Goal: Task Accomplishment & Management: Use online tool/utility

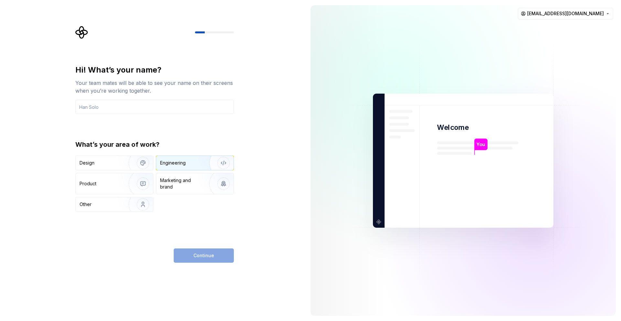
click at [196, 167] on div "Engineering" at bounding box center [194, 163] width 77 height 14
click at [125, 170] on button "Design" at bounding box center [114, 162] width 78 height 15
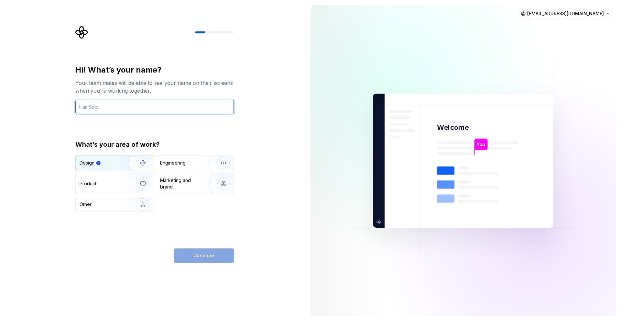
click at [153, 112] on input "text" at bounding box center [154, 107] width 159 height 14
type input "Dark"
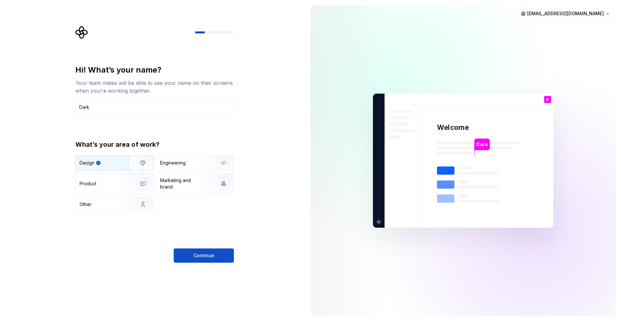
click at [213, 264] on div "Hi! What’s your name? Your team mates will be able to see your name on their sc…" at bounding box center [152, 160] width 305 height 321
click at [214, 261] on button "Continue" at bounding box center [204, 255] width 60 height 14
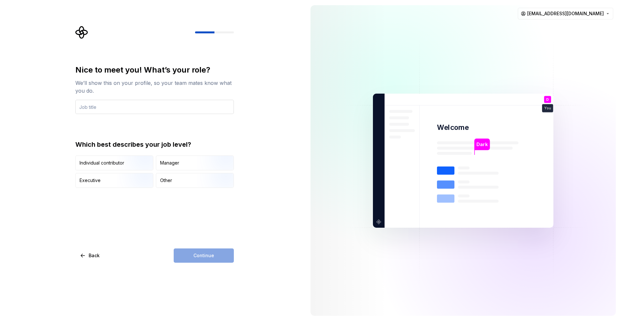
click at [174, 108] on input "text" at bounding box center [154, 107] width 159 height 14
type input "Owner"
click at [223, 221] on div "Nice to meet you! What’s your role? We’ll show this on your profile, so your te…" at bounding box center [154, 164] width 159 height 198
click at [191, 186] on div "Other" at bounding box center [194, 180] width 77 height 14
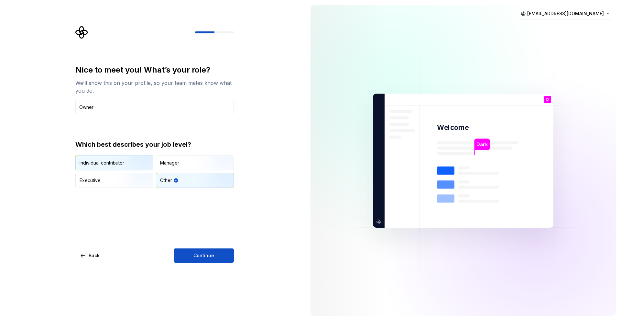
click at [118, 163] on img "button" at bounding box center [137, 170] width 41 height 43
drag, startPoint x: 196, startPoint y: 249, endPoint x: 201, endPoint y: 248, distance: 4.6
click at [196, 249] on button "Continue" at bounding box center [204, 255] width 60 height 14
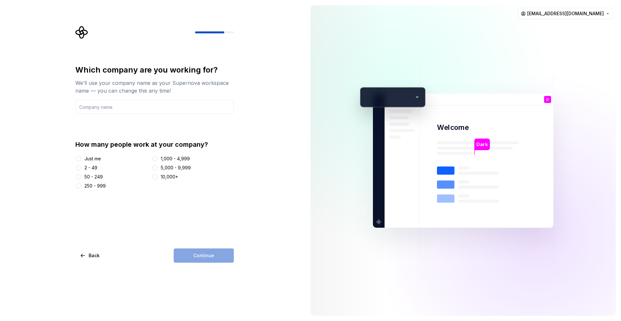
click at [94, 158] on div "Just me" at bounding box center [92, 158] width 17 height 6
click at [81, 158] on button "Just me" at bounding box center [78, 158] width 5 height 5
click at [119, 102] on input "text" at bounding box center [154, 107] width 159 height 14
type input "FutureForge"
click at [220, 262] on div "Which company are you working for? We’ll use your company name as your Supernov…" at bounding box center [152, 160] width 305 height 321
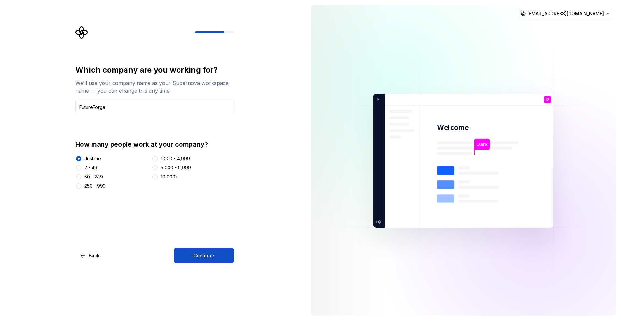
click at [220, 252] on button "Continue" at bounding box center [204, 255] width 60 height 14
click at [118, 106] on input "FutureForge" at bounding box center [154, 107] width 159 height 14
click at [418, 96] on div "Dark Welcome D You Owner T B +3 F utureForge Thomas Brooke Jamie" at bounding box center [463, 161] width 181 height 134
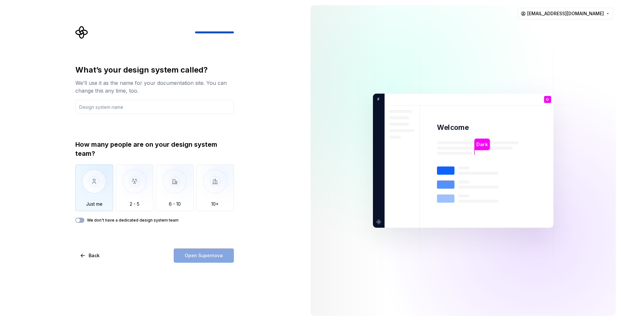
click at [104, 185] on img "button" at bounding box center [94, 185] width 38 height 43
click at [111, 110] on input "text" at bounding box center [154, 107] width 159 height 14
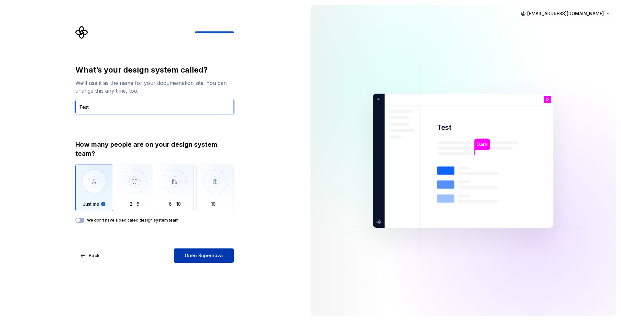
type input "Test"
click at [199, 254] on span "Open Supernova" at bounding box center [204, 255] width 38 height 6
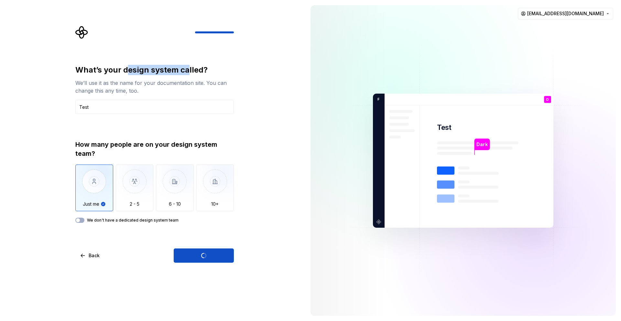
drag, startPoint x: 164, startPoint y: 72, endPoint x: 188, endPoint y: 74, distance: 24.3
click at [188, 74] on div "What’s your design system called?" at bounding box center [154, 70] width 159 height 10
click at [175, 82] on div "We’ll use it as the name for your documentation site. You can change this any t…" at bounding box center [154, 87] width 159 height 16
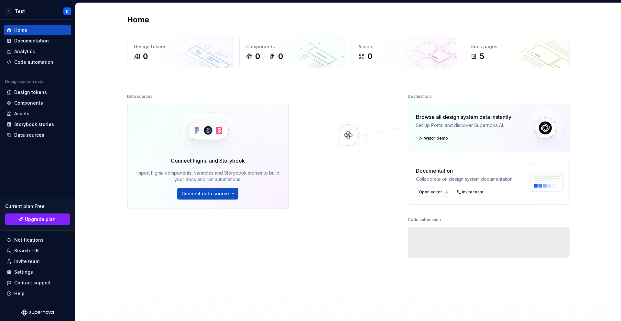
drag, startPoint x: 337, startPoint y: 86, endPoint x: 334, endPoint y: 86, distance: 3.6
click at [337, 86] on div "Home Design tokens 0 Components 0 0 Assets 0 Docs pages 5 Data sources Connect …" at bounding box center [349, 162] width 466 height 319
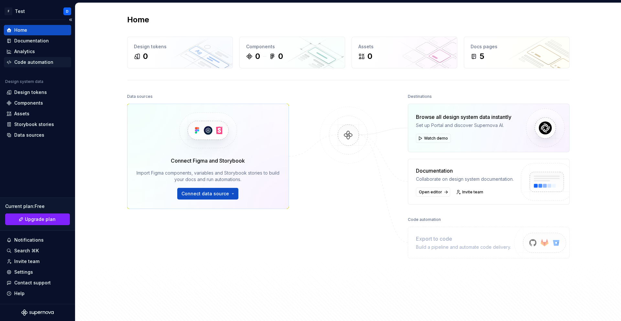
click at [39, 61] on div "Code automation" at bounding box center [33, 62] width 39 height 6
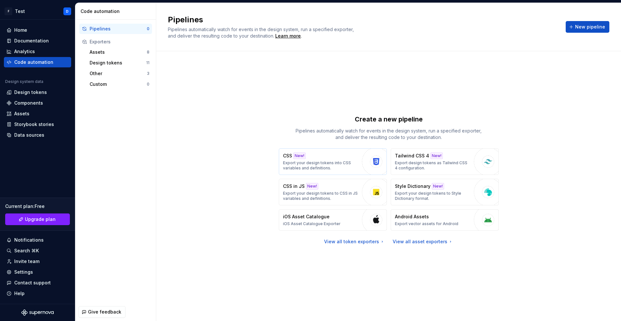
click at [328, 164] on p "Export your design tokens into CSS variables and definitions." at bounding box center [321, 165] width 76 height 10
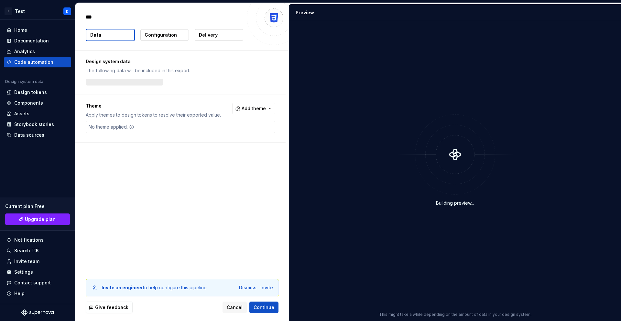
type textarea "*"
click at [211, 195] on div "Design system data The following data will be included in this export. 0 tokens…" at bounding box center [182, 160] width 214 height 220
click at [244, 113] on button "Add theme" at bounding box center [253, 109] width 43 height 12
click at [206, 133] on div "Suggestions" at bounding box center [204, 134] width 5 height 5
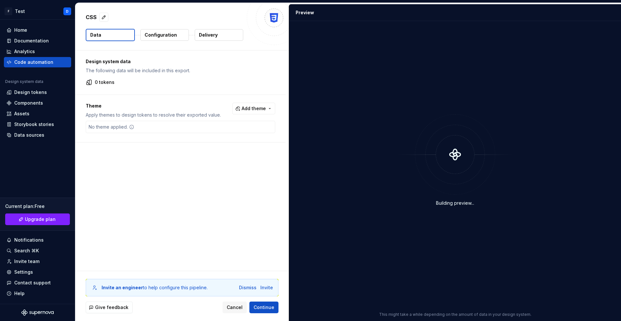
drag, startPoint x: 227, startPoint y: 164, endPoint x: 225, endPoint y: 134, distance: 30.6
click at [227, 164] on html "F Test D Home Documentation Analytics Code automation Design system data Design…" at bounding box center [310, 160] width 621 height 321
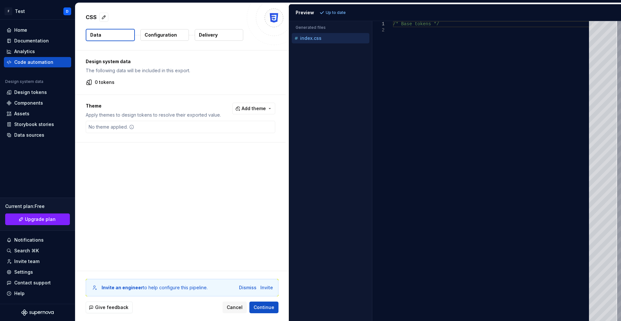
type textarea "**********"
click at [435, 83] on div "/* Base tokens */" at bounding box center [493, 171] width 200 height 300
click at [266, 306] on span "Continue" at bounding box center [264, 307] width 21 height 6
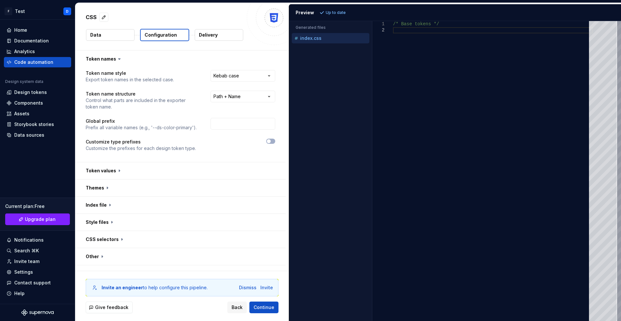
click at [118, 40] on button "Data" at bounding box center [110, 35] width 49 height 12
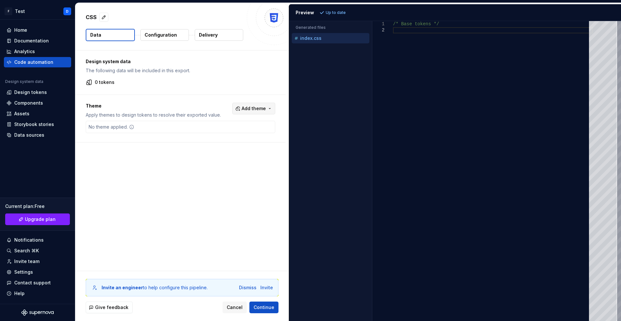
click at [249, 110] on span "Add theme" at bounding box center [254, 108] width 24 height 6
click at [224, 134] on div "Dark" at bounding box center [240, 134] width 61 height 6
click at [167, 151] on html "**********" at bounding box center [310, 160] width 621 height 321
click at [141, 127] on div "Dark" at bounding box center [180, 126] width 186 height 9
click at [259, 126] on div "Dark" at bounding box center [180, 126] width 186 height 9
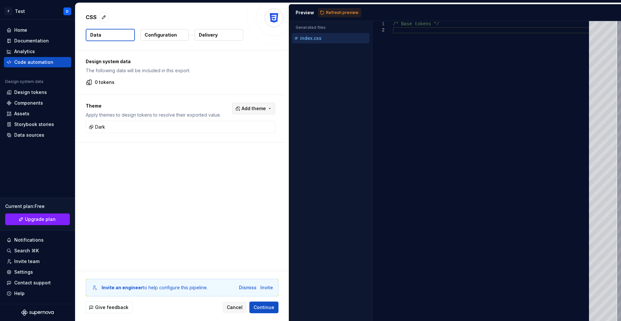
click at [256, 103] on button "Add theme" at bounding box center [253, 109] width 43 height 12
click at [219, 89] on html "**********" at bounding box center [310, 160] width 621 height 321
click at [171, 38] on p "Configuration" at bounding box center [161, 35] width 32 height 6
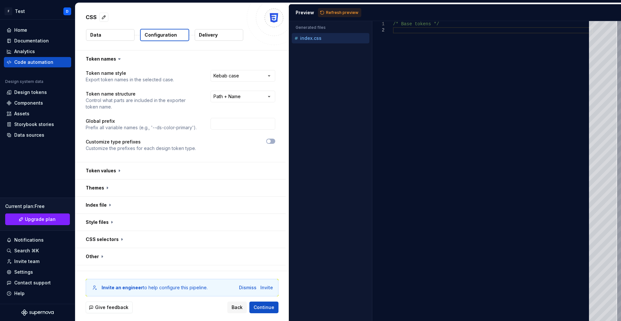
click at [117, 36] on button "Data" at bounding box center [110, 35] width 49 height 12
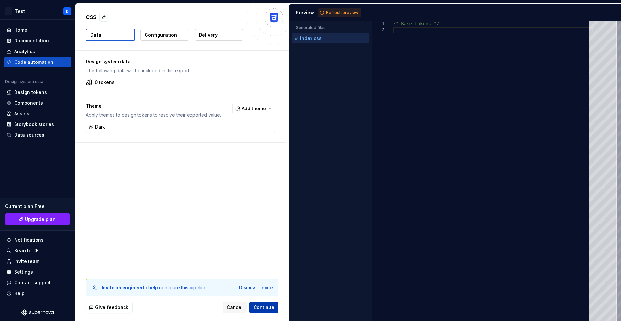
click at [265, 309] on span "Continue" at bounding box center [264, 307] width 21 height 6
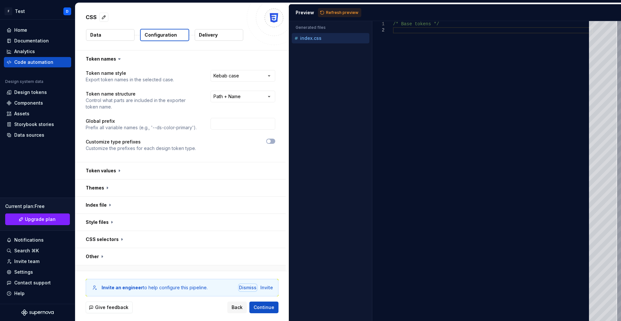
drag, startPoint x: 245, startPoint y: 287, endPoint x: 240, endPoint y: 266, distance: 21.7
click at [245, 287] on div "Dismiss" at bounding box center [247, 287] width 17 height 6
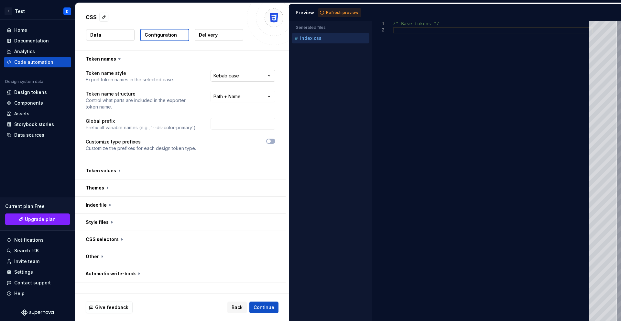
click at [242, 75] on html "**********" at bounding box center [310, 160] width 621 height 321
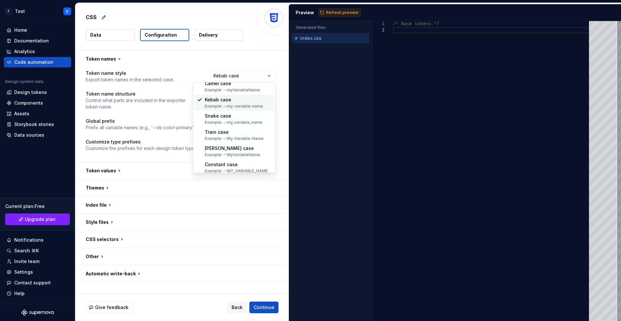
scroll to position [25, 0]
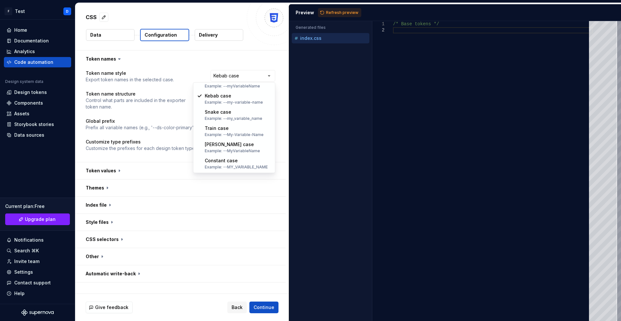
click at [206, 193] on html "**********" at bounding box center [310, 160] width 621 height 321
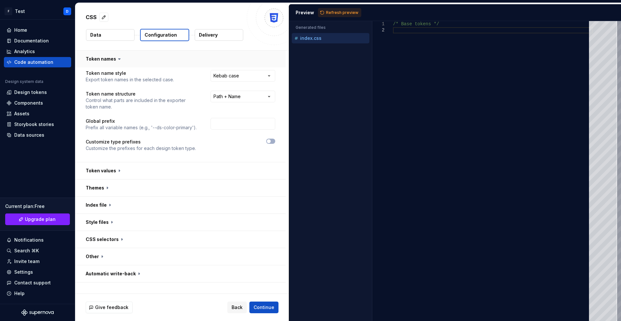
click at [111, 58] on button "button" at bounding box center [180, 58] width 210 height 17
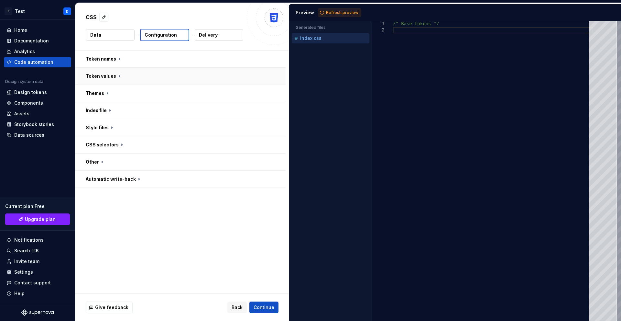
click at [125, 74] on button "button" at bounding box center [180, 76] width 210 height 17
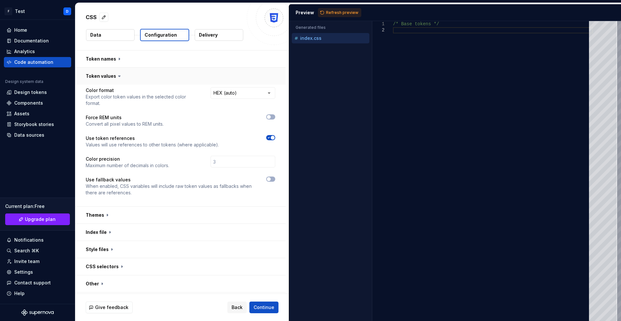
click at [125, 74] on button "button" at bounding box center [180, 76] width 210 height 17
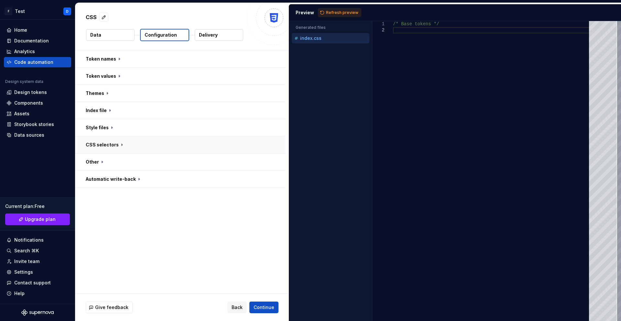
click at [152, 144] on button "button" at bounding box center [180, 144] width 210 height 17
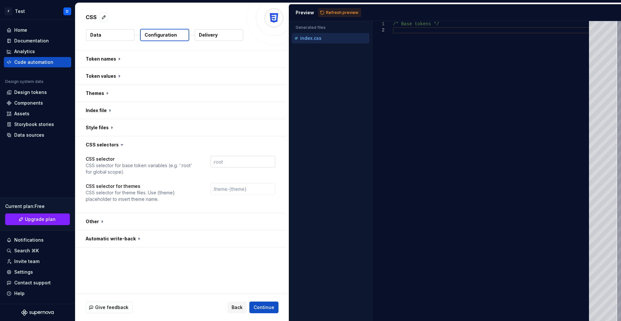
click at [221, 162] on input "text" at bounding box center [243, 162] width 65 height 12
click at [173, 133] on button "button" at bounding box center [180, 127] width 210 height 17
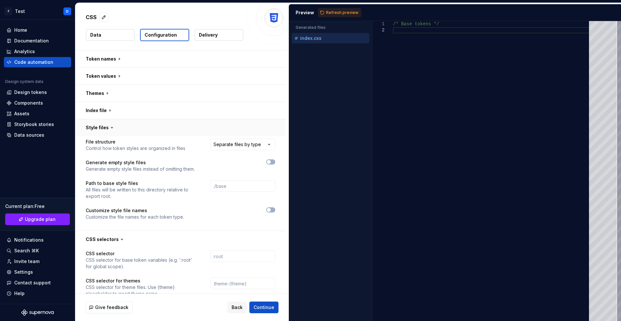
click at [178, 131] on button "button" at bounding box center [180, 127] width 210 height 17
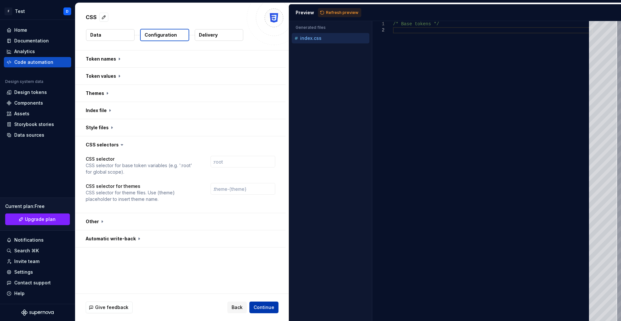
click at [263, 302] on button "Continue" at bounding box center [263, 307] width 29 height 12
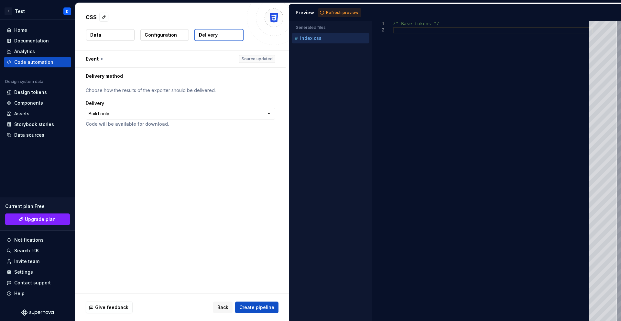
click at [261, 311] on button "Create pipeline" at bounding box center [256, 307] width 43 height 12
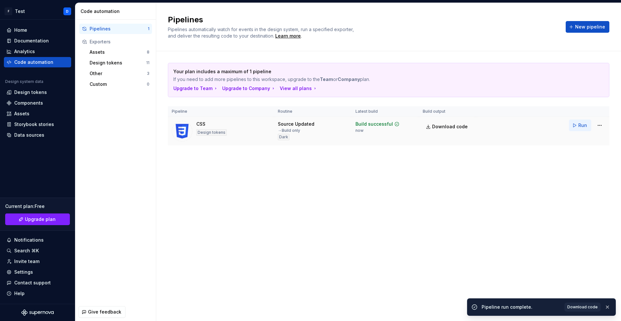
click at [574, 127] on button "Run" at bounding box center [580, 125] width 22 height 12
click at [597, 127] on html "F Test D Home Documentation Analytics Code automation Design system data Design…" at bounding box center [310, 160] width 621 height 321
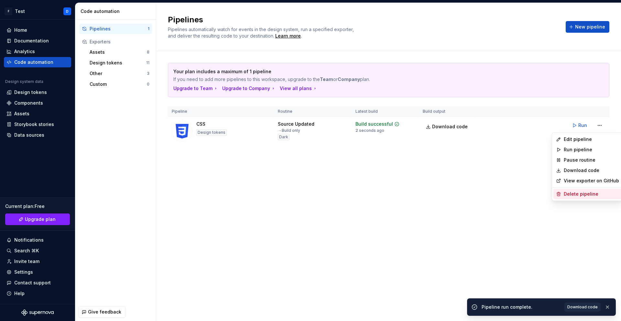
click at [586, 196] on div "Delete pipeline" at bounding box center [591, 194] width 55 height 6
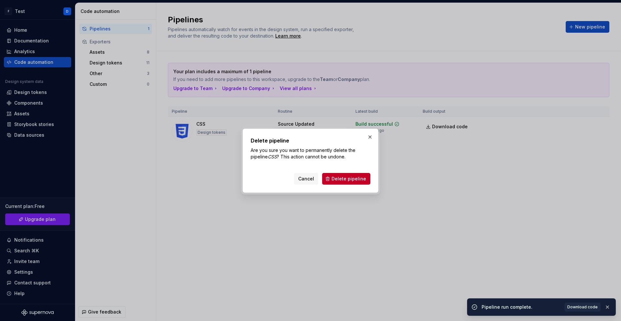
click at [344, 176] on span "Delete pipeline" at bounding box center [349, 178] width 35 height 6
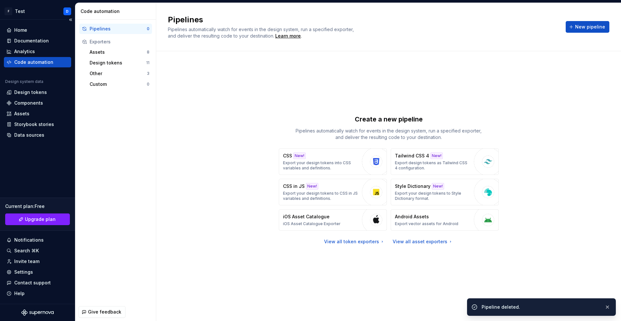
click at [33, 57] on div "Home Documentation Analytics Code automation" at bounding box center [37, 46] width 67 height 42
click at [36, 53] on div "Analytics" at bounding box center [37, 51] width 62 height 6
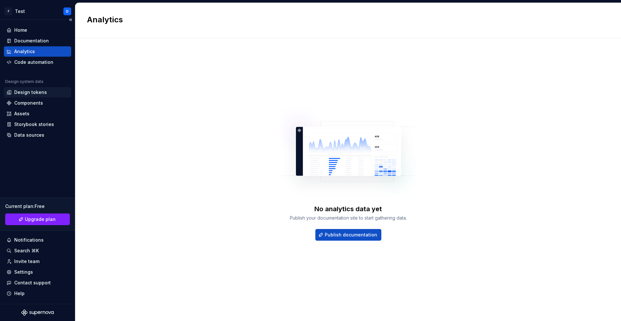
click at [30, 92] on div "Design tokens" at bounding box center [30, 92] width 33 height 6
